Goal: Task Accomplishment & Management: Manage account settings

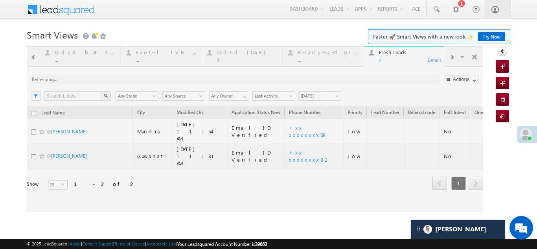
drag, startPoint x: 243, startPoint y: 62, endPoint x: 231, endPoint y: 54, distance: 14.1
click at [231, 54] on div at bounding box center [255, 129] width 457 height 166
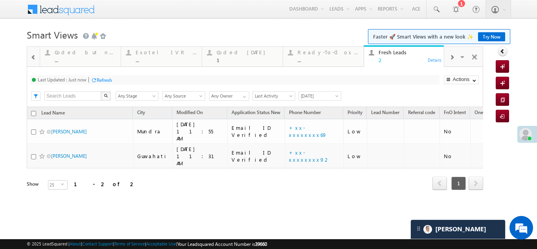
click at [230, 53] on div "Coded Today" at bounding box center [247, 52] width 61 height 6
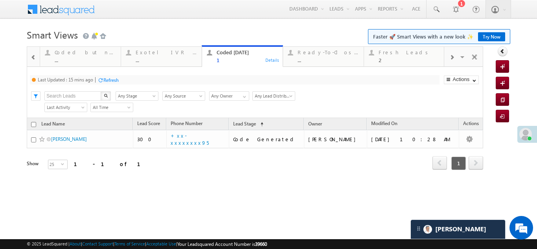
click at [110, 77] on div "Refresh" at bounding box center [110, 80] width 15 height 6
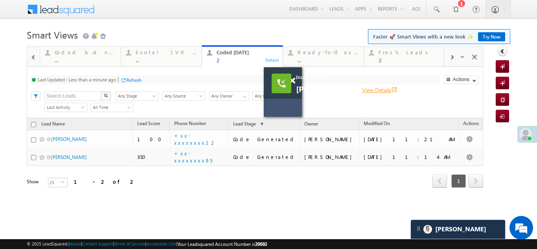
click at [369, 87] on link "View Details open_in_new" at bounding box center [379, 89] width 35 height 7
click at [293, 81] on span at bounding box center [292, 80] width 6 height 7
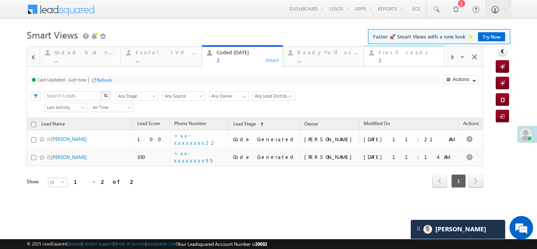
click at [387, 55] on div "Fresh Leads" at bounding box center [409, 52] width 61 height 6
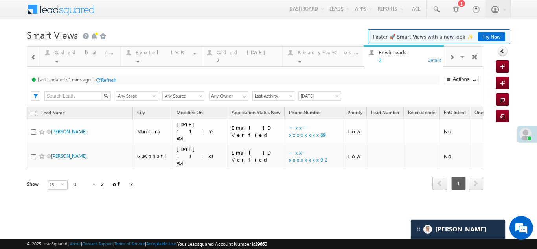
click at [109, 79] on div "Refresh" at bounding box center [108, 80] width 15 height 6
click at [129, 77] on div "Refresh" at bounding box center [133, 80] width 15 height 6
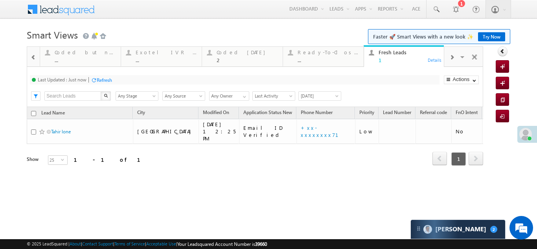
click at [104, 81] on div "Refresh" at bounding box center [104, 80] width 15 height 6
click at [226, 55] on div "Coded Today" at bounding box center [247, 52] width 61 height 6
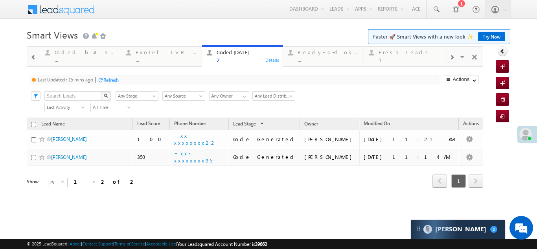
click at [114, 78] on div "Refresh" at bounding box center [110, 80] width 15 height 6
click at [104, 79] on div "Refresh" at bounding box center [104, 80] width 15 height 6
click at [394, 54] on div "Fresh Leads" at bounding box center [409, 52] width 61 height 6
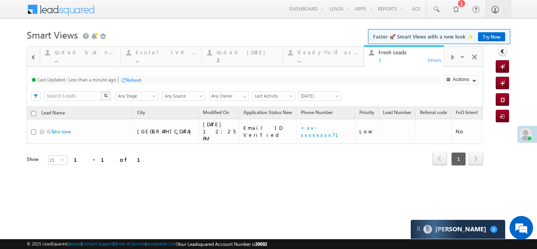
click at [133, 80] on div "Refresh" at bounding box center [133, 80] width 15 height 6
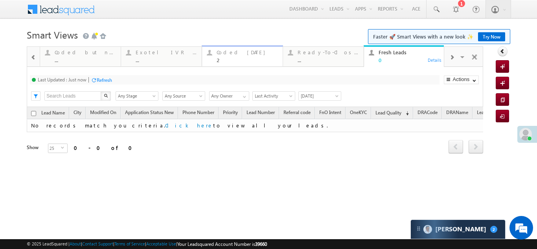
click at [234, 53] on div "Coded Today" at bounding box center [247, 52] width 61 height 6
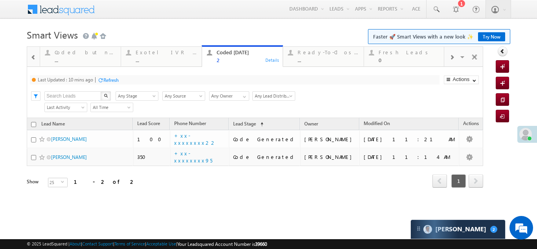
click at [114, 82] on div "Refresh" at bounding box center [110, 80] width 15 height 6
click at [391, 54] on div "Fresh Leads" at bounding box center [409, 52] width 61 height 6
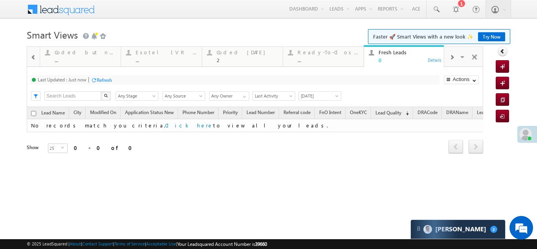
click at [110, 80] on div "Refresh" at bounding box center [104, 80] width 15 height 6
click at [453, 57] on span at bounding box center [451, 57] width 5 height 6
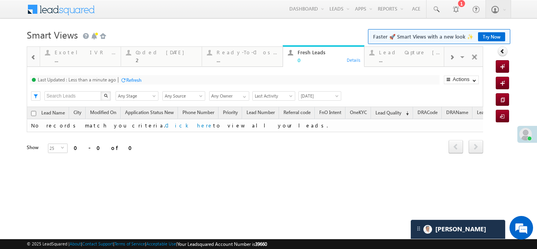
click at [453, 57] on span at bounding box center [451, 57] width 5 height 6
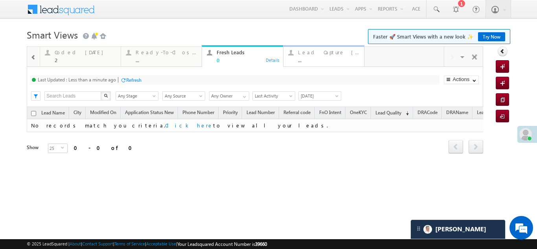
click at [326, 55] on div "Lead Capture Today" at bounding box center [328, 52] width 61 height 6
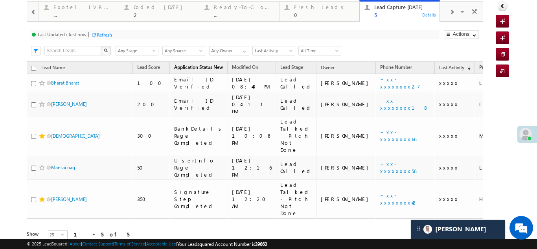
scroll to position [50, 0]
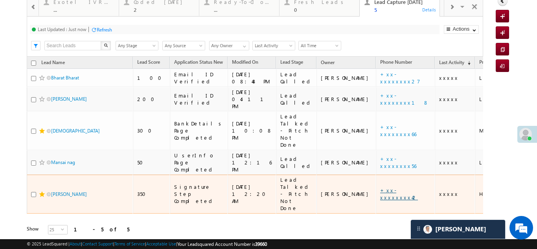
click at [380, 187] on link "+xx-xxxxxxxx42" at bounding box center [399, 194] width 38 height 14
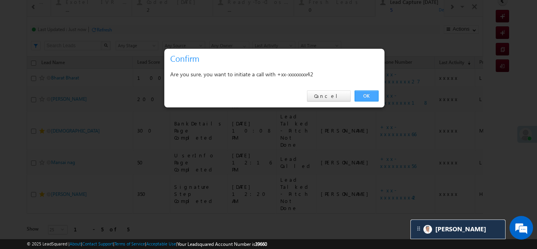
click at [369, 96] on link "OK" at bounding box center [367, 95] width 24 height 11
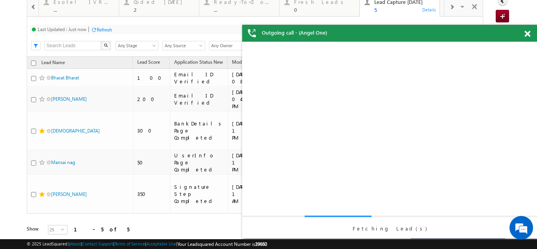
scroll to position [0, 0]
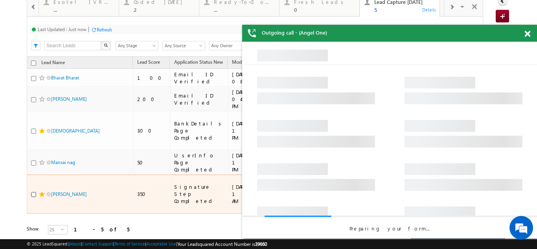
click at [31, 192] on input "checkbox" at bounding box center [33, 194] width 5 height 5
checkbox input "true"
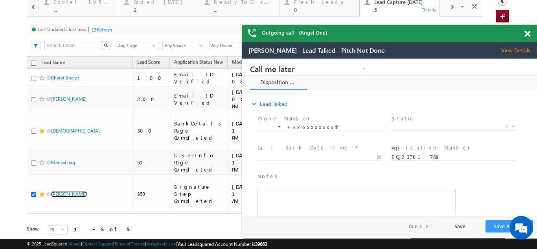
click at [527, 35] on span at bounding box center [528, 34] width 6 height 7
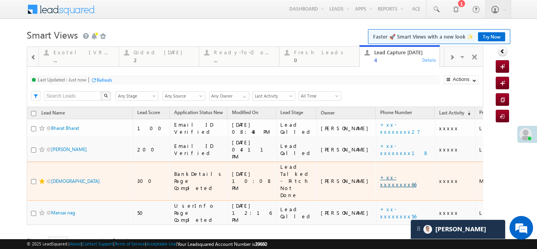
click at [380, 174] on link "+xx-xxxxxxxx66" at bounding box center [398, 181] width 36 height 14
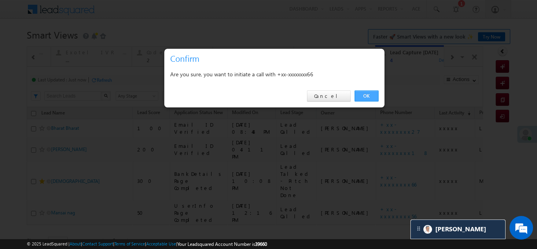
click at [367, 95] on link "OK" at bounding box center [367, 95] width 24 height 11
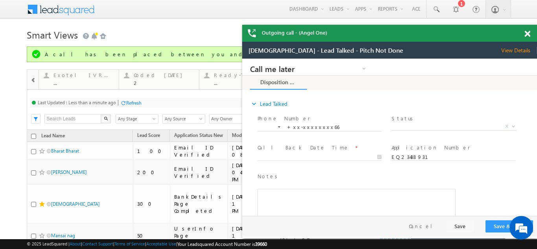
click at [528, 33] on span at bounding box center [528, 34] width 6 height 7
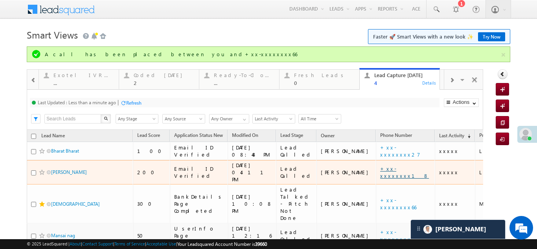
click at [380, 168] on link "+xx-xxxxxxxx18" at bounding box center [404, 172] width 49 height 14
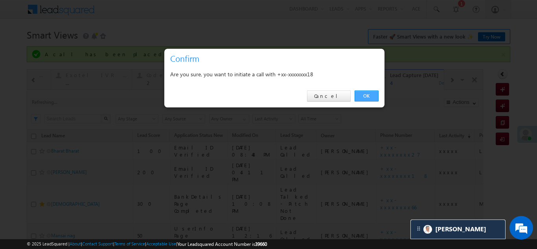
click at [363, 91] on link "OK" at bounding box center [367, 95] width 24 height 11
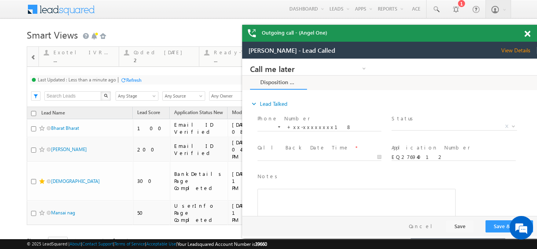
click at [526, 32] on span at bounding box center [528, 34] width 6 height 7
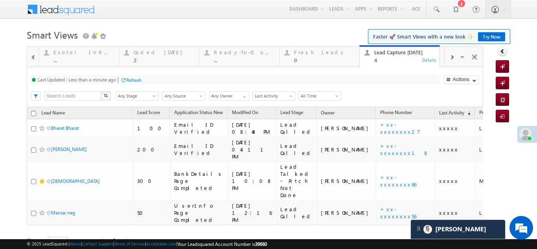
click at [129, 81] on div "Refresh" at bounding box center [133, 80] width 15 height 6
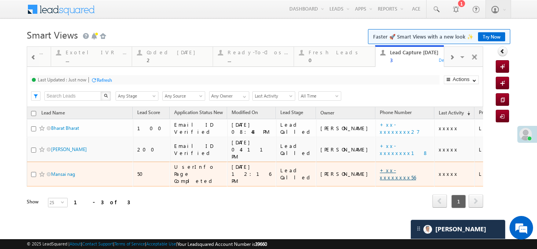
click at [380, 167] on link "+xx-xxxxxxxx56" at bounding box center [398, 174] width 36 height 14
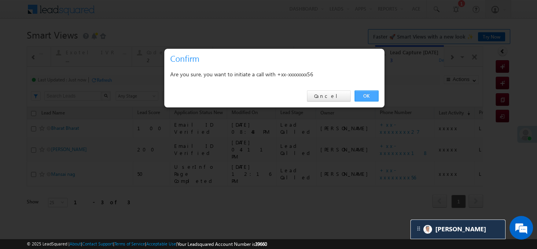
click at [361, 96] on link "OK" at bounding box center [367, 95] width 24 height 11
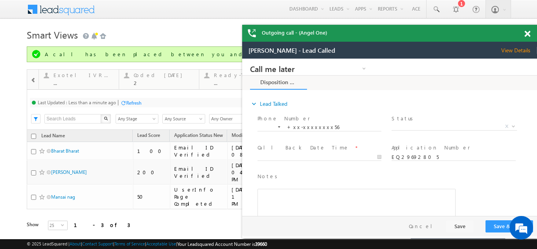
click at [525, 33] on span at bounding box center [528, 34] width 6 height 7
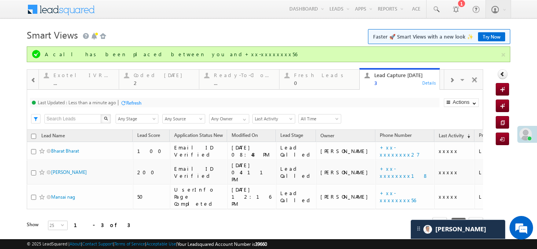
click at [132, 101] on div "Refresh" at bounding box center [133, 103] width 15 height 6
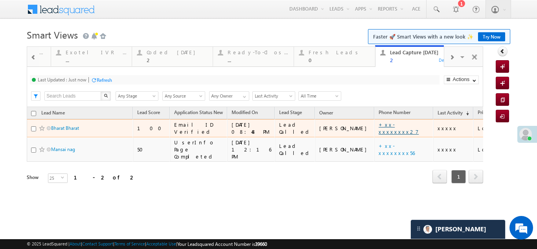
click at [379, 126] on link "+xx-xxxxxxxx27" at bounding box center [399, 128] width 40 height 14
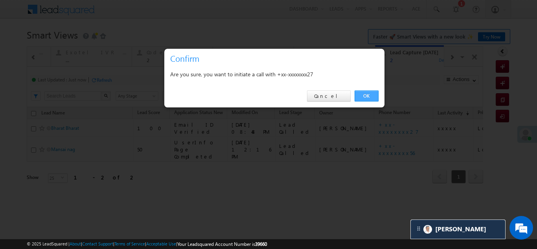
click at [365, 94] on link "OK" at bounding box center [367, 95] width 24 height 11
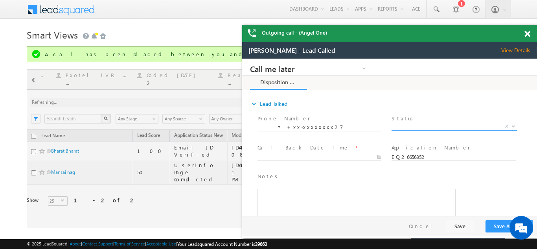
click at [416, 124] on span "X" at bounding box center [454, 127] width 125 height 8
select select "Pitch Not Done"
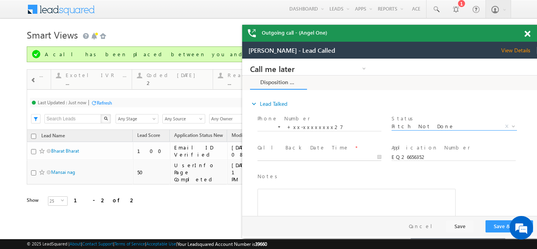
type input "09/28/25 12:54 PM"
click at [297, 153] on input "09/28/25 12:54 PM" at bounding box center [320, 157] width 124 height 8
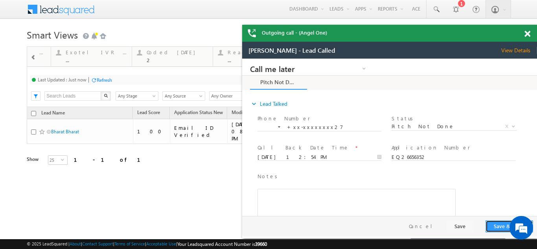
click at [499, 225] on button "Save & Close" at bounding box center [510, 226] width 48 height 12
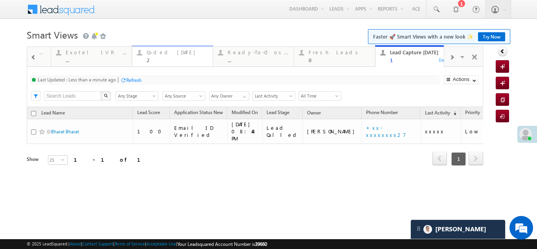
click at [164, 56] on div "Coded Today 2" at bounding box center [177, 55] width 61 height 15
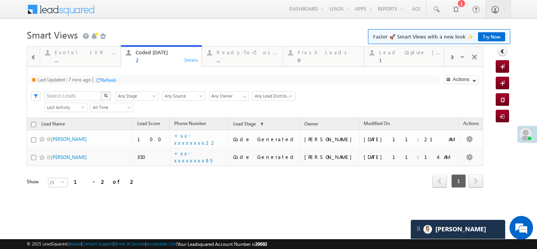
click at [107, 79] on div "Refresh" at bounding box center [108, 80] width 15 height 6
click at [314, 53] on div "Fresh Leads" at bounding box center [328, 52] width 61 height 6
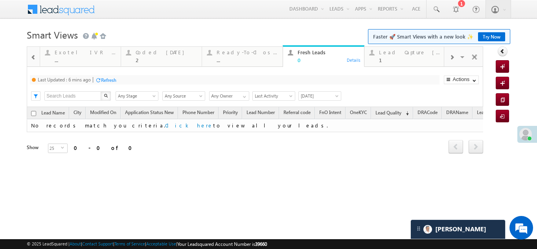
click at [101, 80] on div at bounding box center [98, 80] width 6 height 6
click at [149, 52] on div "Coded Today" at bounding box center [166, 52] width 61 height 6
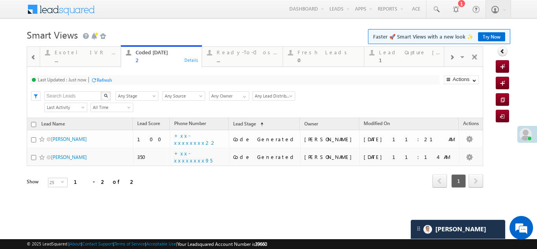
click at [103, 77] on div "Refresh" at bounding box center [104, 80] width 15 height 6
click at [312, 52] on div "Fresh Leads" at bounding box center [328, 52] width 61 height 6
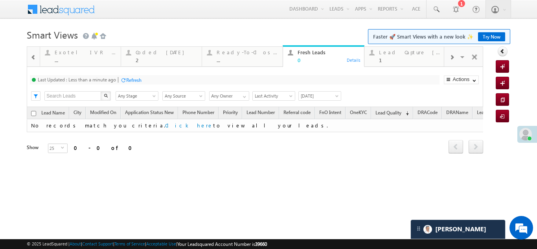
click at [135, 80] on div "Refresh" at bounding box center [133, 80] width 15 height 6
click at [399, 56] on div "Lead Capture Today 1" at bounding box center [409, 55] width 61 height 15
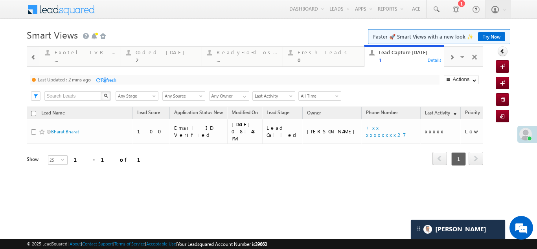
click at [107, 79] on div "Refresh" at bounding box center [108, 80] width 15 height 6
click at [110, 79] on div "Refresh" at bounding box center [104, 80] width 15 height 6
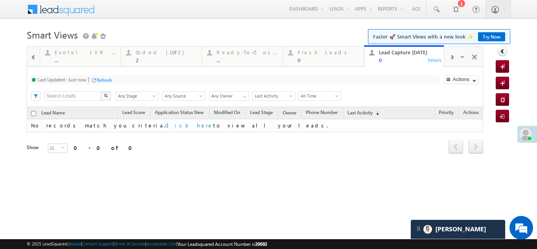
click at [309, 57] on div "0" at bounding box center [328, 60] width 61 height 6
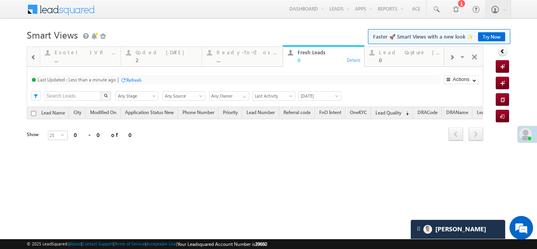
click at [132, 81] on div "Refresh" at bounding box center [133, 80] width 15 height 6
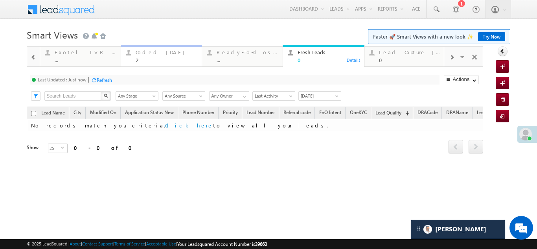
click at [147, 53] on div "Coded Today" at bounding box center [166, 52] width 61 height 6
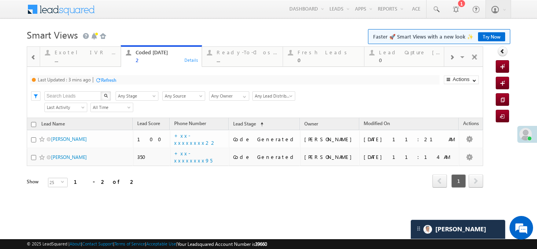
click at [108, 80] on div "Refresh" at bounding box center [108, 80] width 15 height 6
click at [140, 78] on div "Refresh" at bounding box center [133, 80] width 15 height 6
click at [132, 79] on div "Refresh" at bounding box center [133, 80] width 15 height 6
click at [308, 53] on div "Fresh Leads" at bounding box center [328, 52] width 61 height 6
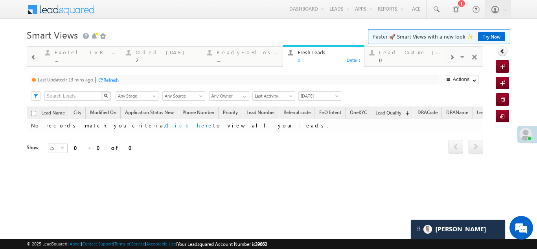
click at [110, 81] on div "Refresh" at bounding box center [110, 80] width 15 height 6
click at [105, 79] on div "Refresh" at bounding box center [104, 80] width 15 height 6
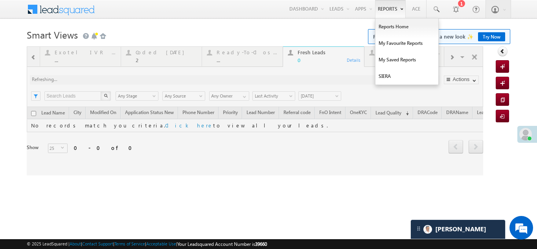
click at [152, 54] on div at bounding box center [255, 110] width 457 height 129
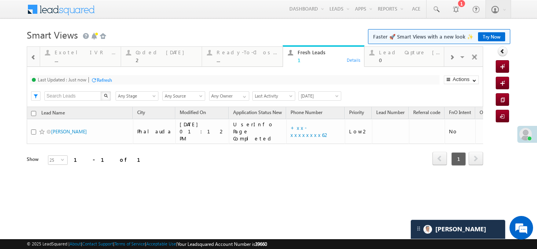
drag, startPoint x: 427, startPoint y: 1, endPoint x: 122, endPoint y: 87, distance: 317.4
click at [107, 80] on div "Refresh" at bounding box center [104, 80] width 15 height 6
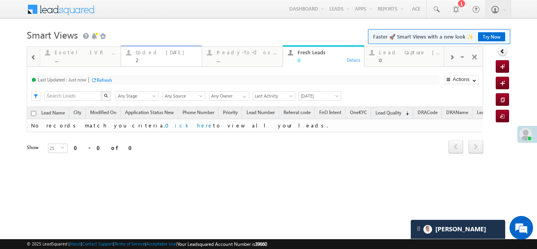
click at [164, 53] on div "Coded Today" at bounding box center [166, 52] width 61 height 6
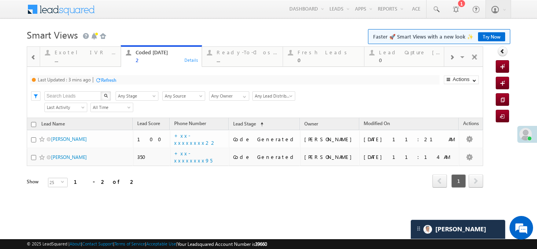
click at [114, 79] on div "Refresh" at bounding box center [108, 80] width 15 height 6
click at [404, 55] on div "Lead Capture Today" at bounding box center [409, 52] width 61 height 6
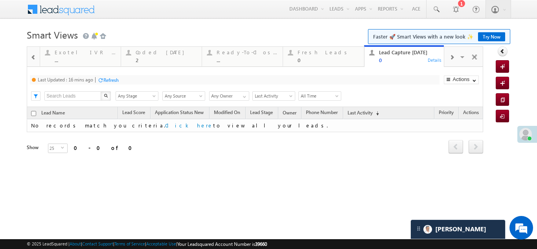
click at [114, 79] on div "Refresh" at bounding box center [110, 80] width 15 height 6
click at [152, 53] on div "Coded Today" at bounding box center [166, 52] width 61 height 6
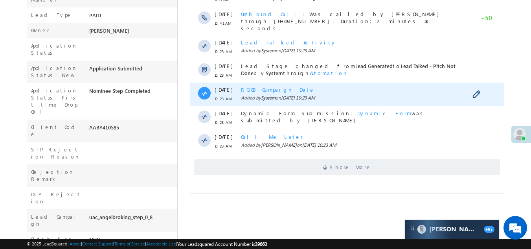
scroll to position [315, 0]
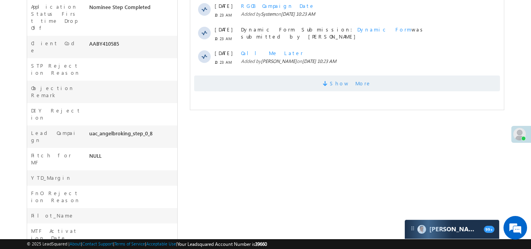
click at [264, 81] on span "Show More" at bounding box center [347, 83] width 306 height 16
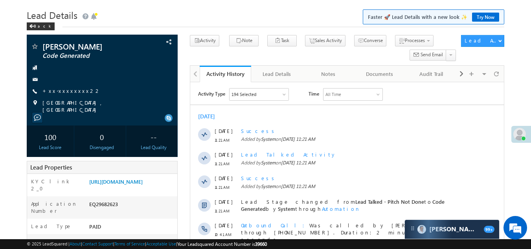
scroll to position [0, 0]
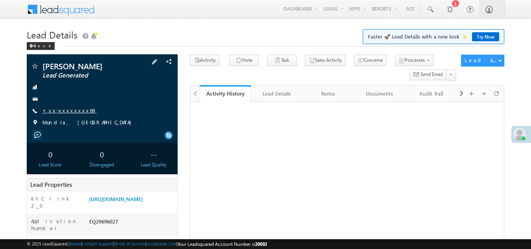
click at [63, 109] on link "+xx-xxxxxxxx69" at bounding box center [69, 110] width 54 height 7
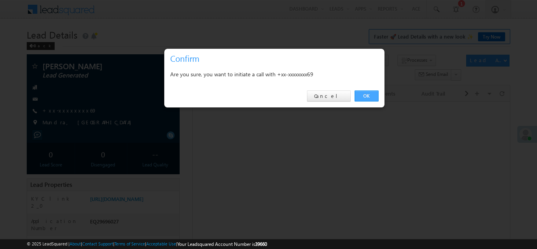
click at [367, 96] on link "OK" at bounding box center [367, 95] width 24 height 11
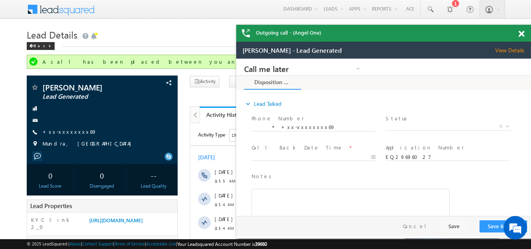
click at [521, 33] on span at bounding box center [522, 34] width 6 height 7
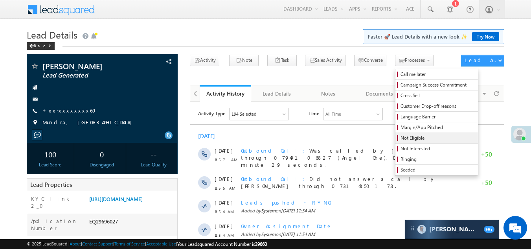
click at [401, 138] on span "Not Eligible" at bounding box center [438, 137] width 75 height 7
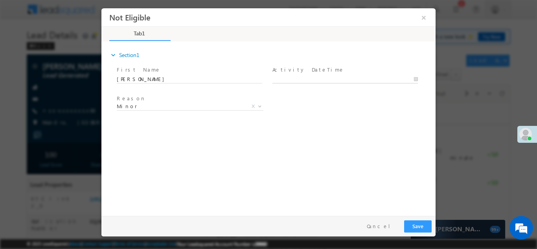
type input "[DATE] 12:01 PM"
click at [330, 77] on input "[DATE] 12:01 PM" at bounding box center [345, 79] width 145 height 8
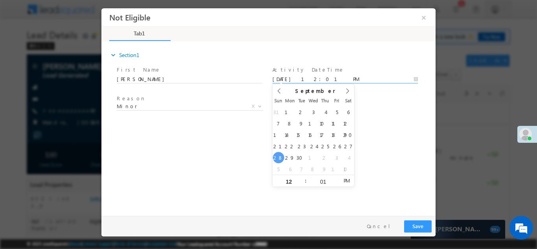
click at [416, 224] on button "Save" at bounding box center [418, 226] width 28 height 12
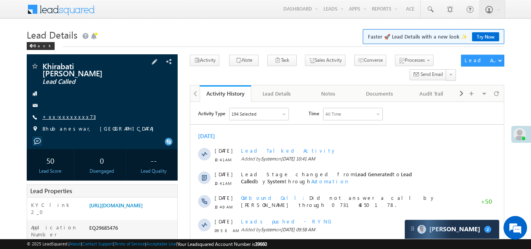
click at [59, 113] on link "+xx-xxxxxxxx73" at bounding box center [68, 116] width 53 height 7
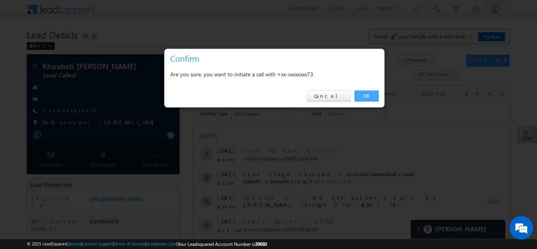
click at [358, 92] on link "OK" at bounding box center [367, 95] width 24 height 11
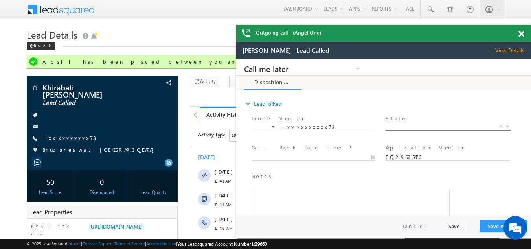
click at [418, 125] on span "X" at bounding box center [448, 127] width 125 height 8
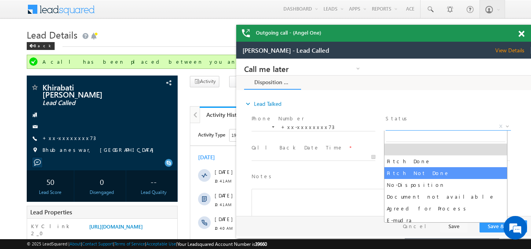
select select "Pitch Not Done"
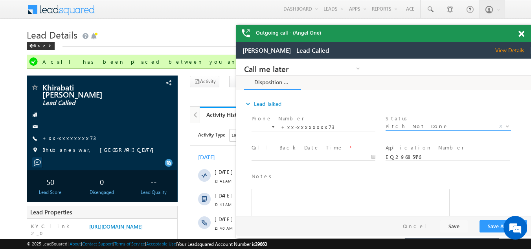
type input "09/28/25 12:48 PM"
click at [279, 155] on input "09/28/25 12:48 PM" at bounding box center [314, 157] width 124 height 8
click at [490, 228] on button "Save & Close" at bounding box center [504, 226] width 48 height 12
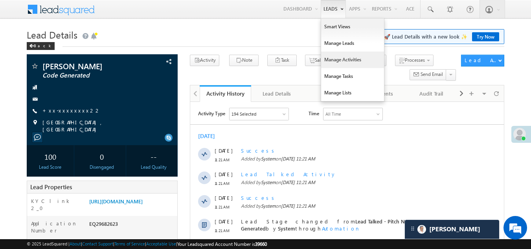
click at [339, 61] on link "Manage Activities" at bounding box center [352, 60] width 63 height 17
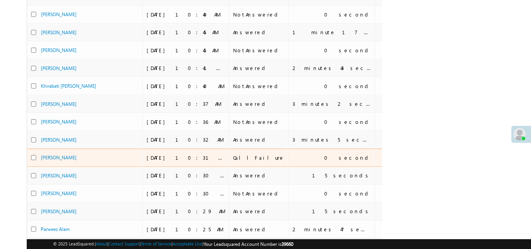
scroll to position [373, 0]
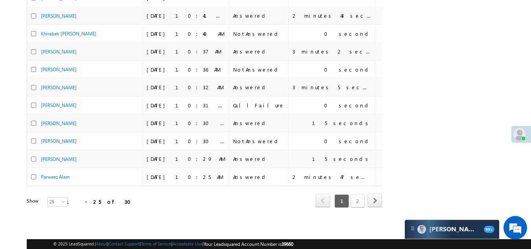
click at [358, 195] on link "2" at bounding box center [358, 200] width 14 height 13
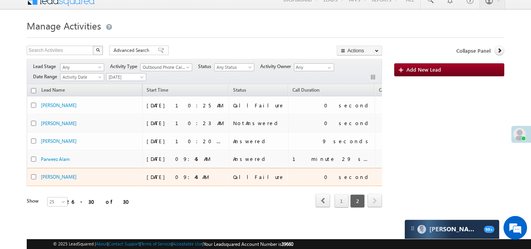
scroll to position [15, 0]
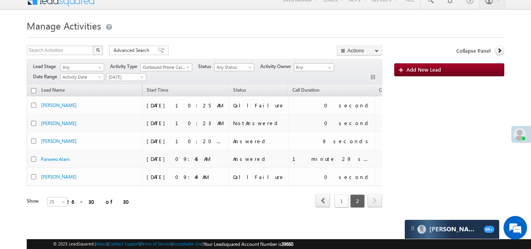
click at [343, 194] on link "1" at bounding box center [342, 200] width 14 height 13
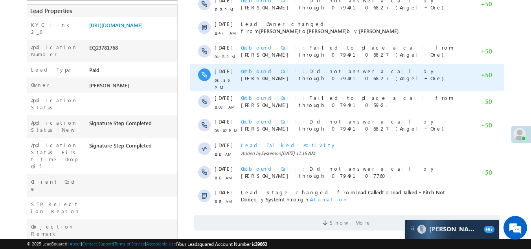
scroll to position [236, 0]
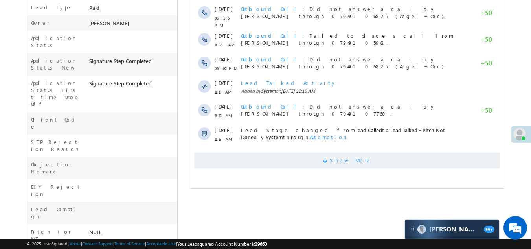
click at [262, 158] on span "Show More" at bounding box center [347, 161] width 306 height 16
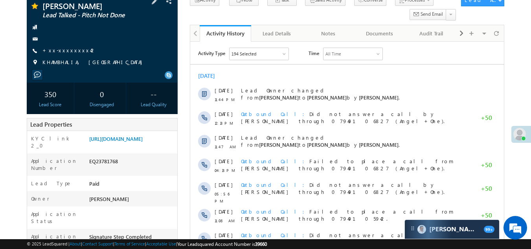
scroll to position [0, 0]
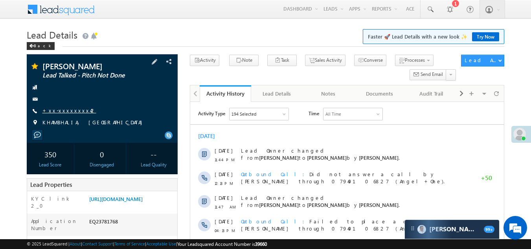
click at [50, 114] on link "+xx-xxxxxxxx42" at bounding box center [69, 110] width 54 height 7
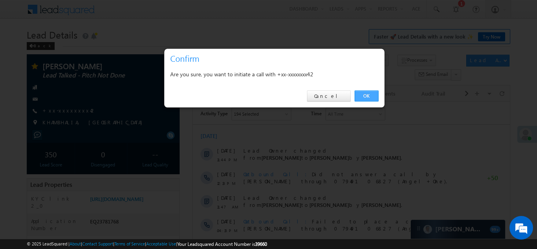
click at [370, 95] on link "OK" at bounding box center [367, 95] width 24 height 11
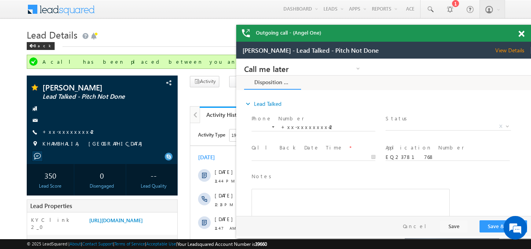
click at [523, 35] on span at bounding box center [522, 34] width 6 height 7
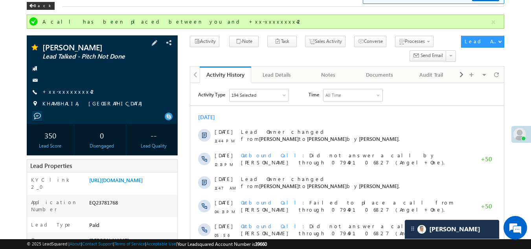
scroll to position [39, 0]
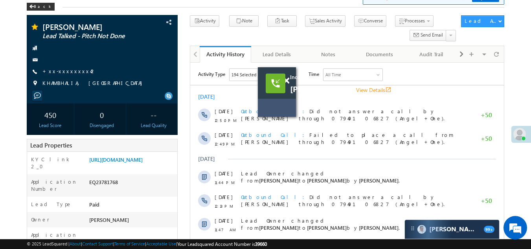
click at [285, 80] on div at bounding box center [276, 84] width 20 height 20
click at [286, 80] on span at bounding box center [287, 80] width 6 height 7
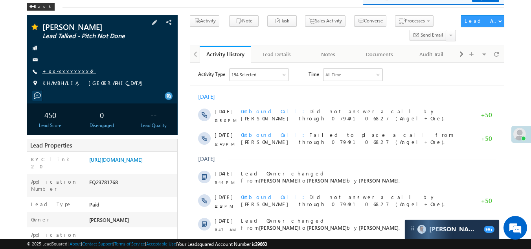
click at [61, 74] on link "+xx-xxxxxxxx42" at bounding box center [69, 71] width 54 height 7
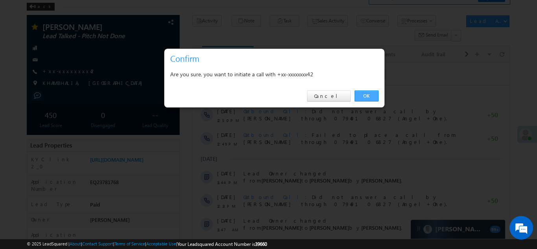
click at [367, 96] on link "OK" at bounding box center [367, 95] width 24 height 11
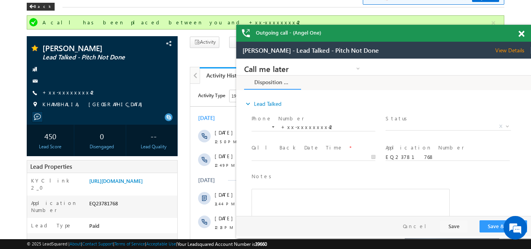
click at [521, 35] on span at bounding box center [522, 34] width 6 height 7
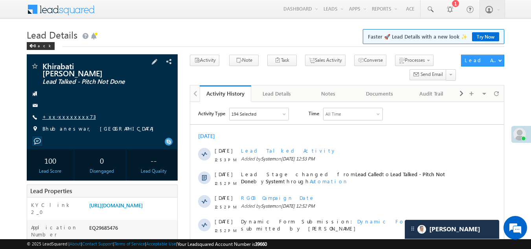
click at [68, 113] on link "+xx-xxxxxxxx73" at bounding box center [68, 116] width 53 height 7
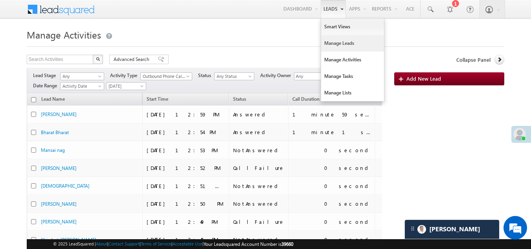
click at [337, 42] on link "Manage Leads" at bounding box center [352, 43] width 63 height 17
